Goal: Task Accomplishment & Management: Manage account settings

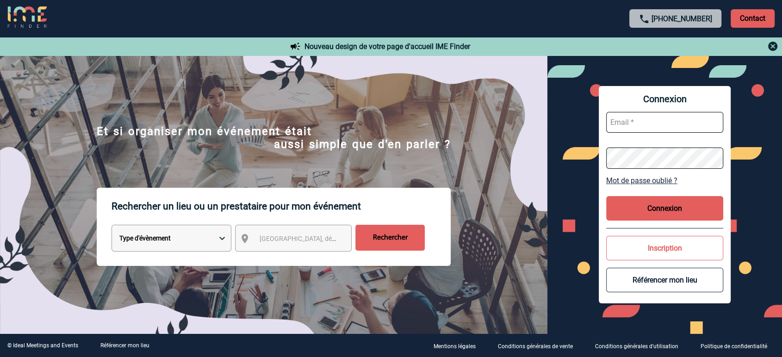
type input "partenariats@ime-groupe.com"
click at [663, 200] on button "Connexion" at bounding box center [665, 208] width 118 height 25
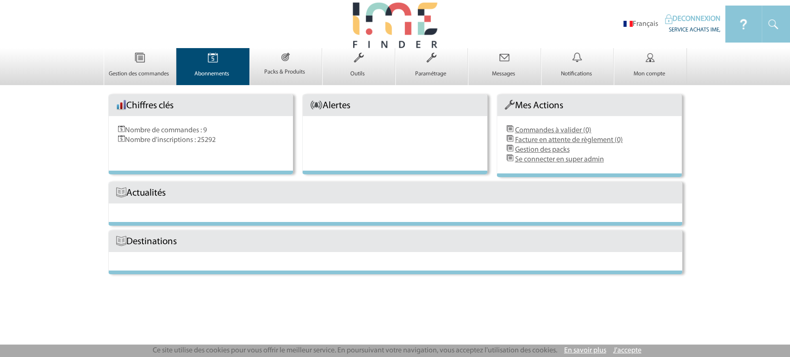
click at [205, 63] on img at bounding box center [213, 57] width 38 height 19
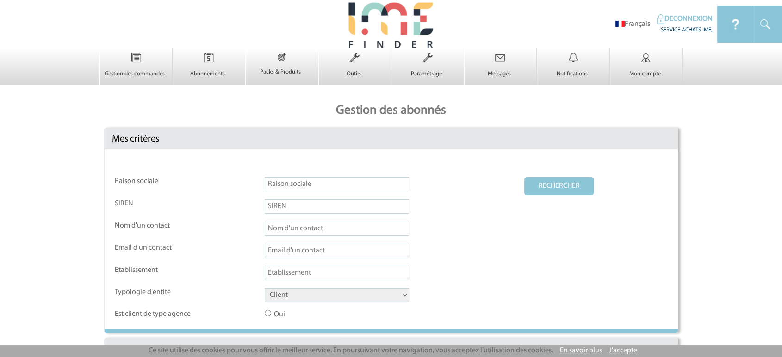
click at [292, 192] on input "text" at bounding box center [337, 184] width 144 height 14
type input "chateauform"
click at [303, 302] on select "Client Fournisseur Agence Promoteur Genius Backoffice" at bounding box center [337, 295] width 144 height 14
select select "FOURNISSEUR"
click at [265, 289] on select "Client Fournisseur Agence Promoteur Genius Backoffice" at bounding box center [337, 295] width 144 height 14
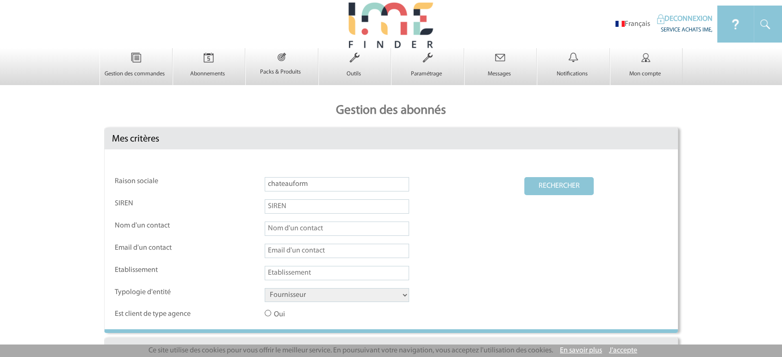
click at [579, 184] on button "RECHERCHER" at bounding box center [558, 186] width 69 height 18
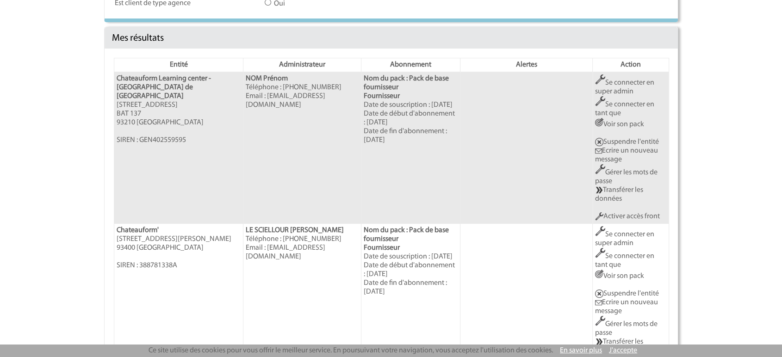
scroll to position [293, 0]
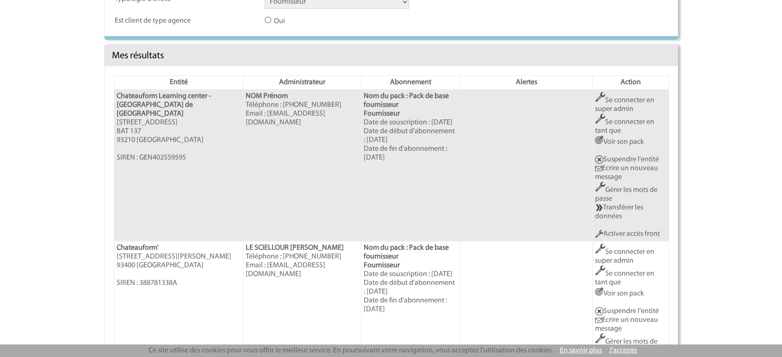
click at [616, 106] on link "Se connecter en super admin" at bounding box center [624, 105] width 59 height 16
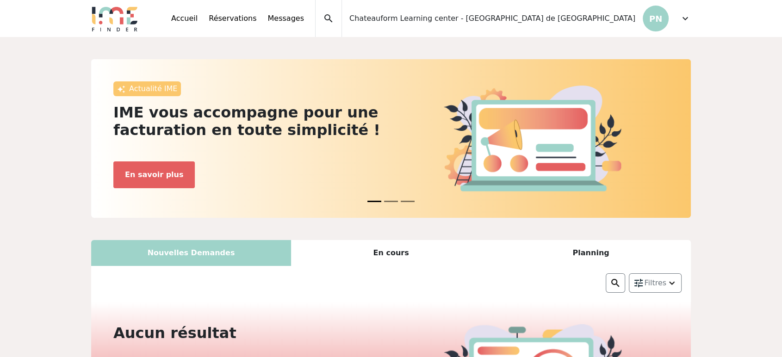
click at [677, 19] on div "Accueil Réservations Messages Accès autres comptes Mes données personnelles Don…" at bounding box center [431, 18] width 520 height 37
click at [683, 21] on span "expand_more" at bounding box center [685, 18] width 11 height 11
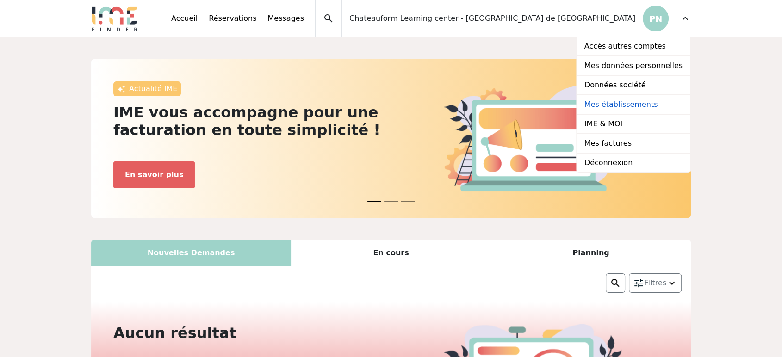
click at [624, 109] on link "Mes établissements" at bounding box center [633, 104] width 113 height 19
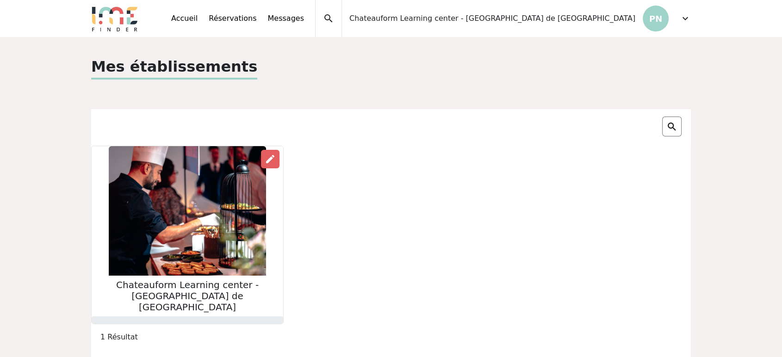
click at [264, 282] on h2 "Chateauform Learning center - [GEOGRAPHIC_DATA] de [GEOGRAPHIC_DATA]" at bounding box center [188, 295] width 192 height 33
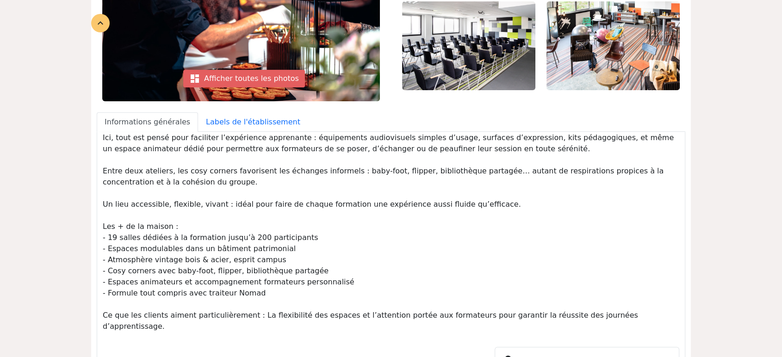
scroll to position [257, 0]
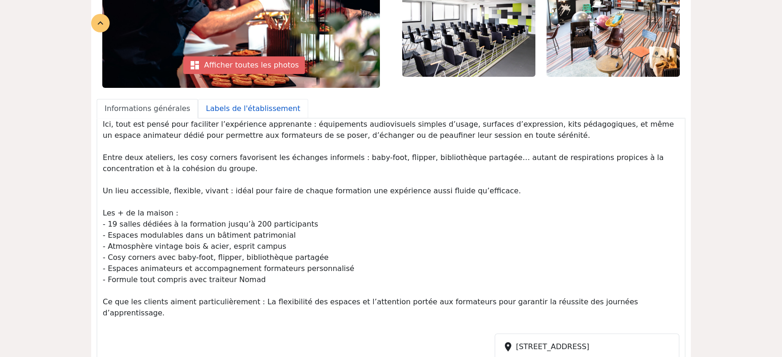
click at [271, 99] on link "Labels de l'établissement" at bounding box center [253, 108] width 110 height 19
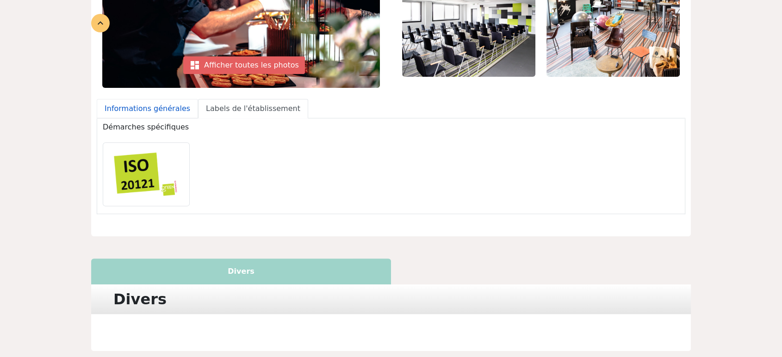
click at [152, 99] on link "Informations générales" at bounding box center [147, 108] width 101 height 19
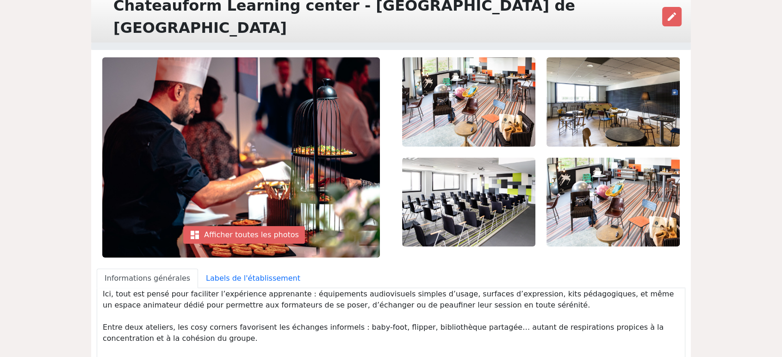
scroll to position [0, 0]
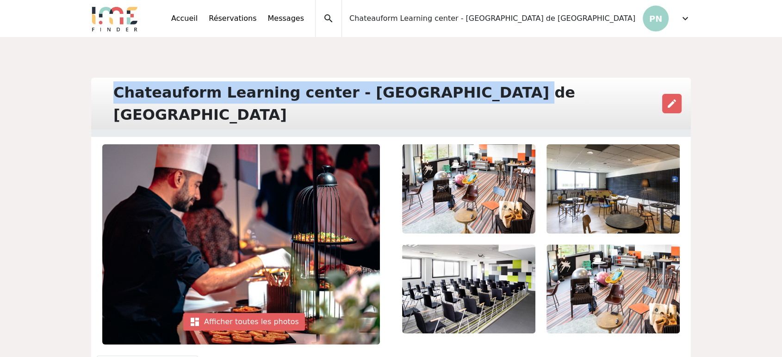
drag, startPoint x: 115, startPoint y: 89, endPoint x: 458, endPoint y: 99, distance: 343.4
click at [458, 99] on div "Chateauform Learning center - [GEOGRAPHIC_DATA] de [GEOGRAPHIC_DATA]" at bounding box center [387, 103] width 558 height 44
copy div "Chateauform Learning center - [GEOGRAPHIC_DATA] de [GEOGRAPHIC_DATA]"
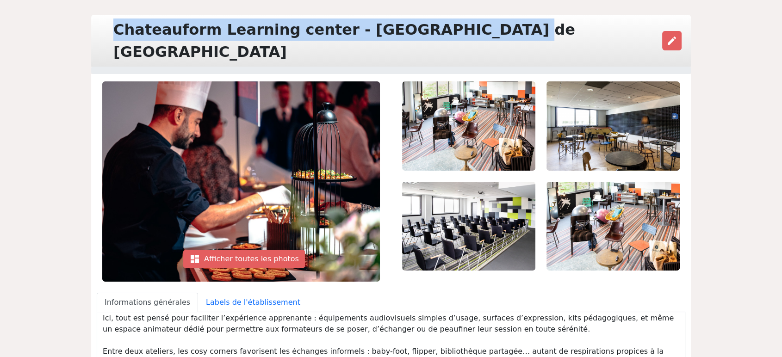
scroll to position [37, 0]
